Goal: Task Accomplishment & Management: Manage account settings

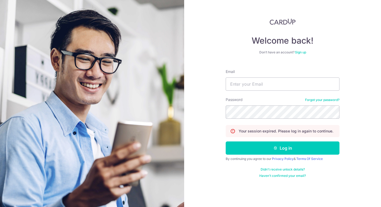
type input "[EMAIL_ADDRESS][DOMAIN_NAME]"
click at [226, 141] on button "Log in" at bounding box center [283, 147] width 114 height 13
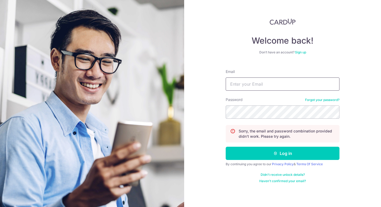
click at [261, 86] on input "Email" at bounding box center [283, 83] width 114 height 13
type input "[EMAIL_ADDRESS][DOMAIN_NAME]"
click at [226, 147] on button "Log in" at bounding box center [283, 153] width 114 height 13
click at [259, 85] on input "Email" at bounding box center [283, 83] width 114 height 13
type input "roystonho27@gmail.com"
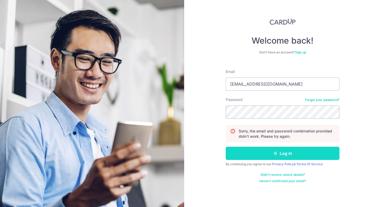
click at [267, 152] on button "Log in" at bounding box center [283, 153] width 114 height 13
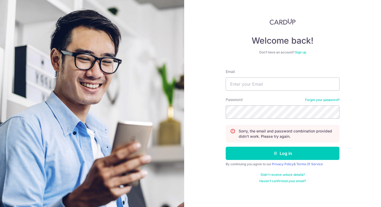
click at [255, 86] on input "Email" at bounding box center [283, 83] width 114 height 13
type input "roystonho27@gmail.com"
click at [226, 147] on button "Log in" at bounding box center [283, 153] width 114 height 13
